Goal: Check status: Check status

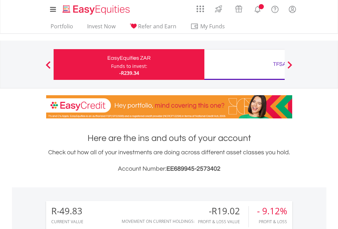
scroll to position [66, 107]
click at [111, 65] on div "Funds to invest:" at bounding box center [129, 66] width 36 height 7
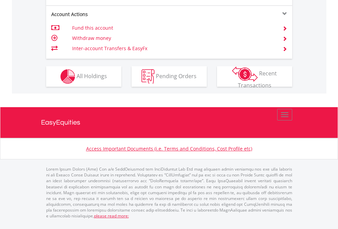
scroll to position [642, 0]
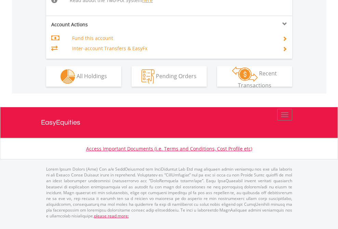
scroll to position [696, 0]
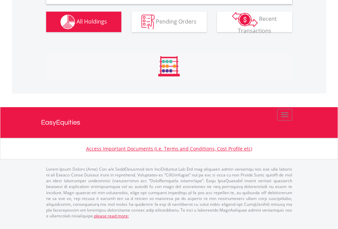
scroll to position [661, 0]
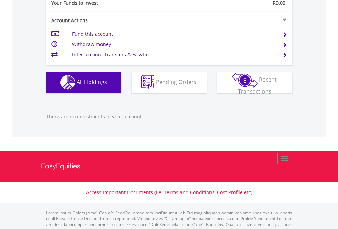
scroll to position [677, 0]
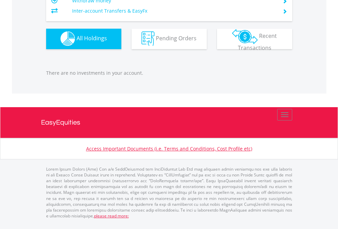
scroll to position [66, 107]
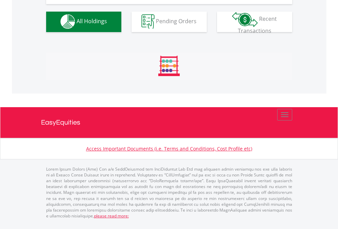
scroll to position [677, 0]
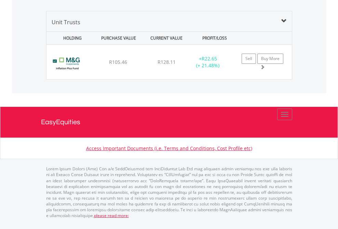
scroll to position [66, 107]
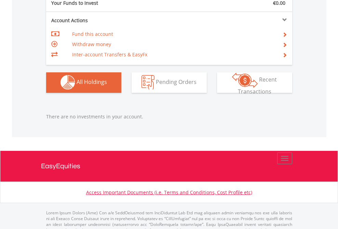
scroll to position [677, 0]
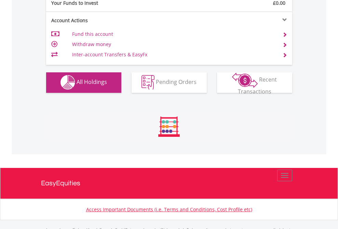
scroll to position [677, 0]
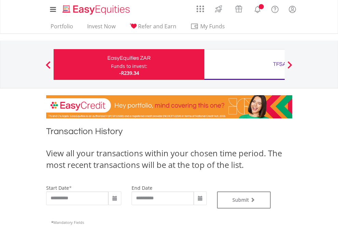
type input "**********"
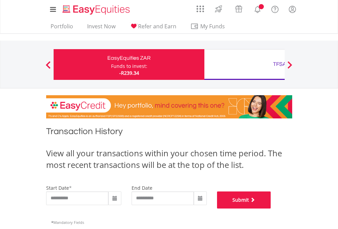
click at [271, 209] on button "Submit" at bounding box center [244, 200] width 54 height 17
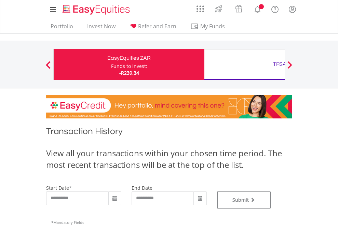
click at [244, 65] on div "TFSA" at bounding box center [280, 64] width 143 height 10
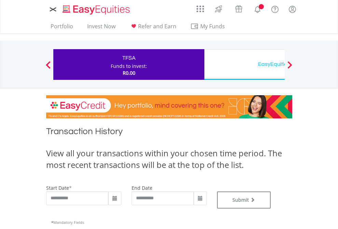
type input "**********"
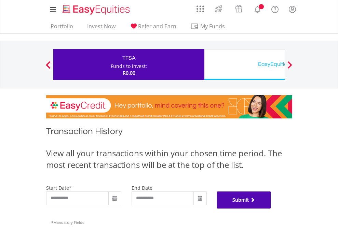
click at [271, 209] on button "Submit" at bounding box center [244, 200] width 54 height 17
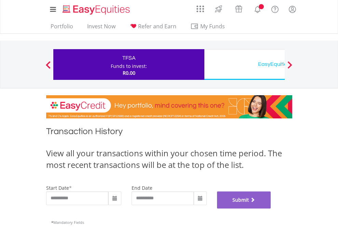
scroll to position [277, 0]
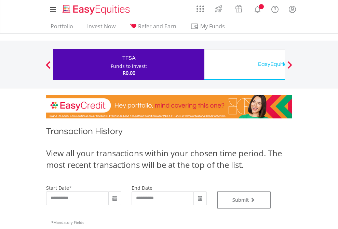
click at [244, 65] on div "EasyEquities USD" at bounding box center [280, 64] width 143 height 10
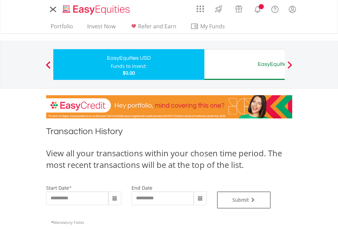
type input "**********"
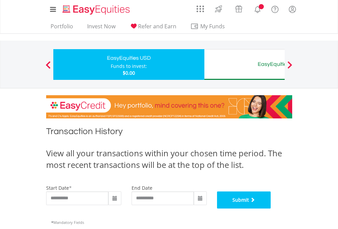
click at [271, 209] on button "Submit" at bounding box center [244, 200] width 54 height 17
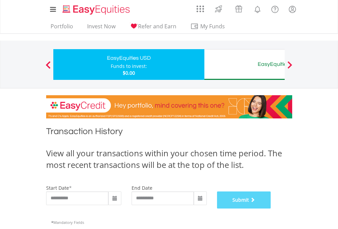
scroll to position [277, 0]
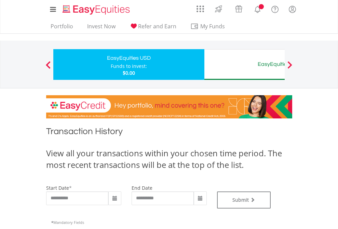
click at [244, 65] on div "EasyEquities AUD" at bounding box center [280, 64] width 143 height 10
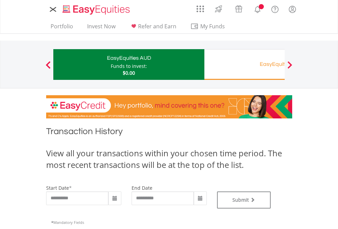
type input "**********"
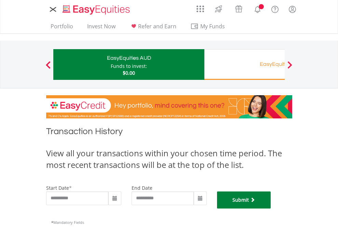
click at [271, 209] on button "Submit" at bounding box center [244, 200] width 54 height 17
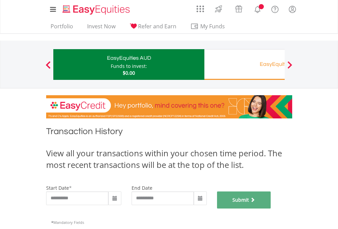
scroll to position [277, 0]
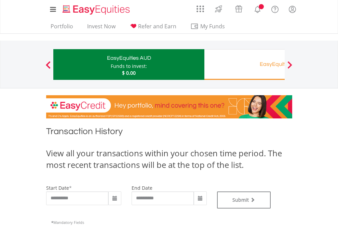
click at [244, 65] on div "EasyEquities RA" at bounding box center [280, 64] width 143 height 10
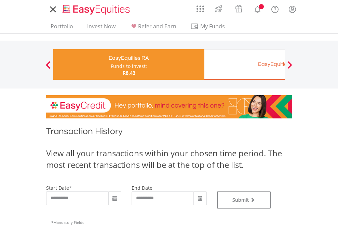
type input "**********"
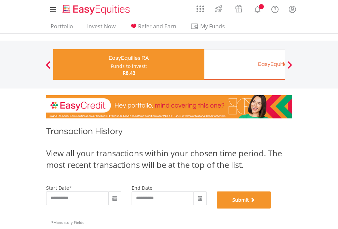
click at [271, 209] on button "Submit" at bounding box center [244, 200] width 54 height 17
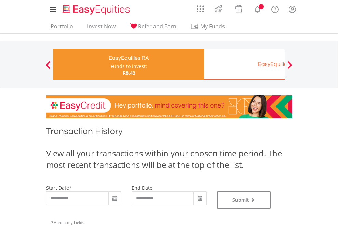
click at [244, 65] on div "EasyEquities EUR" at bounding box center [280, 64] width 143 height 10
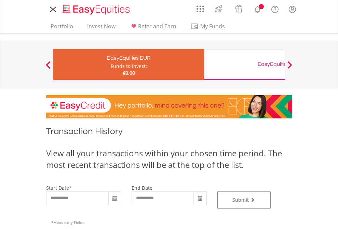
type input "**********"
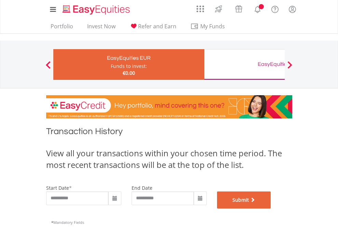
click at [271, 209] on button "Submit" at bounding box center [244, 200] width 54 height 17
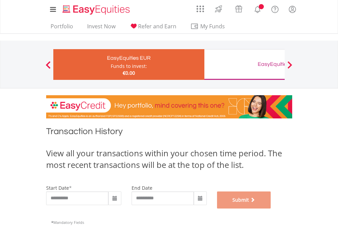
scroll to position [277, 0]
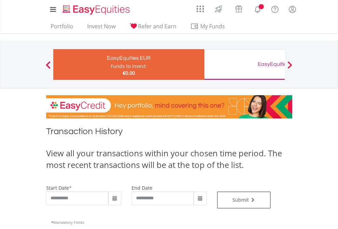
click at [244, 65] on div "EasyEquities GBP" at bounding box center [280, 64] width 143 height 10
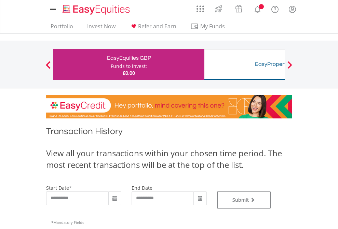
type input "**********"
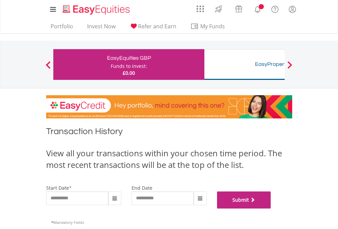
click at [271, 209] on button "Submit" at bounding box center [244, 200] width 54 height 17
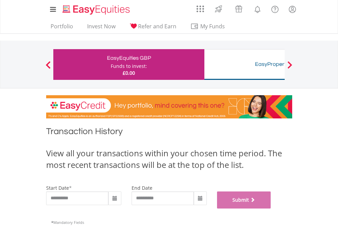
scroll to position [277, 0]
